Goal: Navigation & Orientation: Find specific page/section

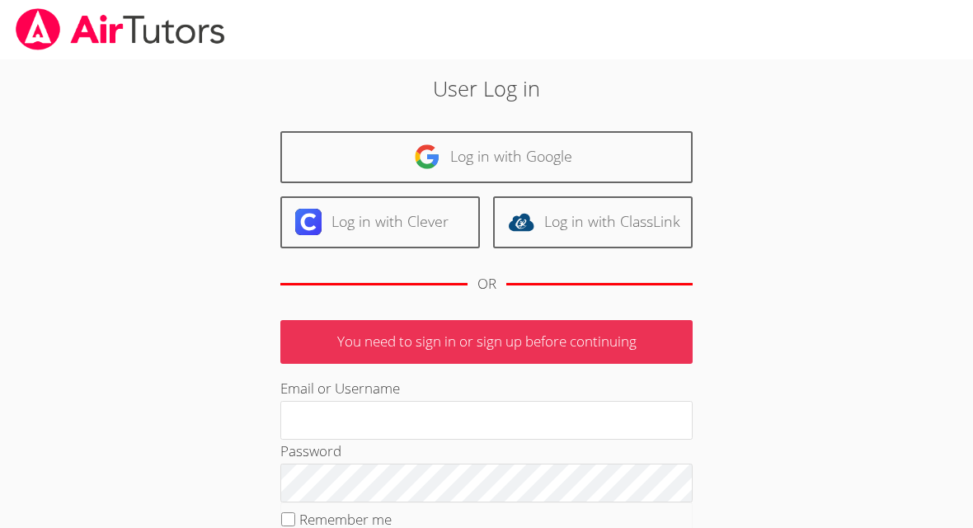
click at [547, 157] on link "Log in with Google" at bounding box center [486, 157] width 412 height 52
